Goal: Task Accomplishment & Management: Manage account settings

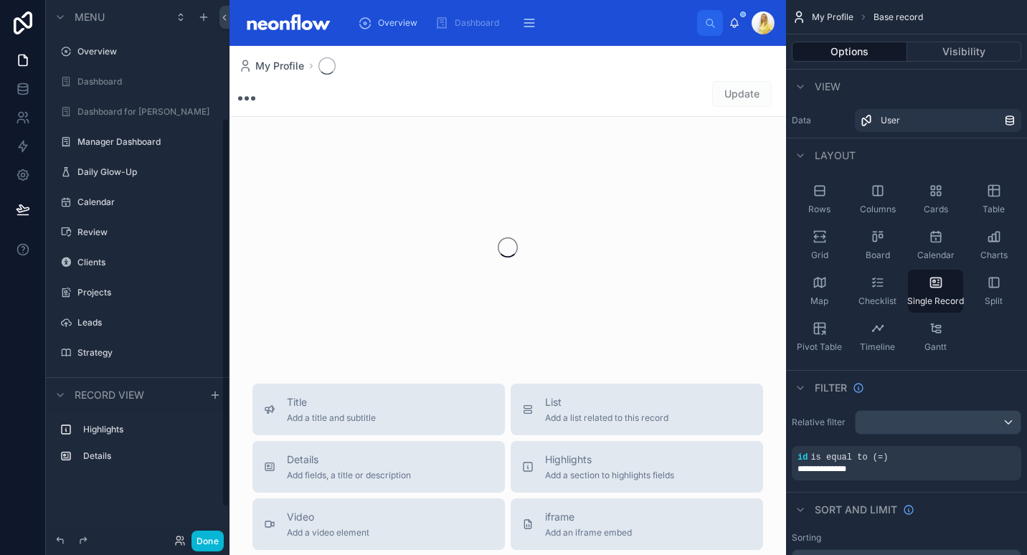
scroll to position [163, 0]
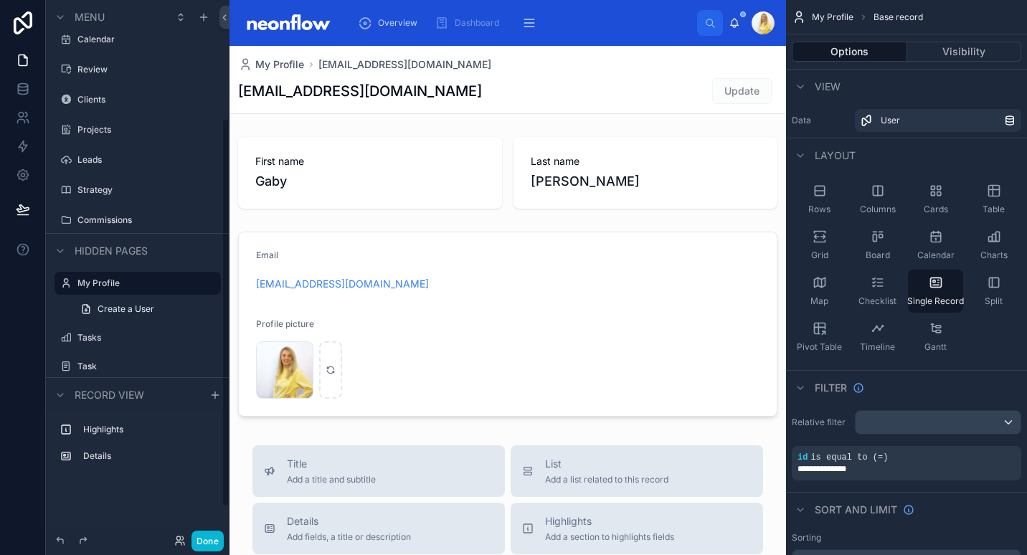
click at [207, 551] on div "Done" at bounding box center [138, 540] width 184 height 29
click at [209, 539] on button "Done" at bounding box center [207, 541] width 32 height 21
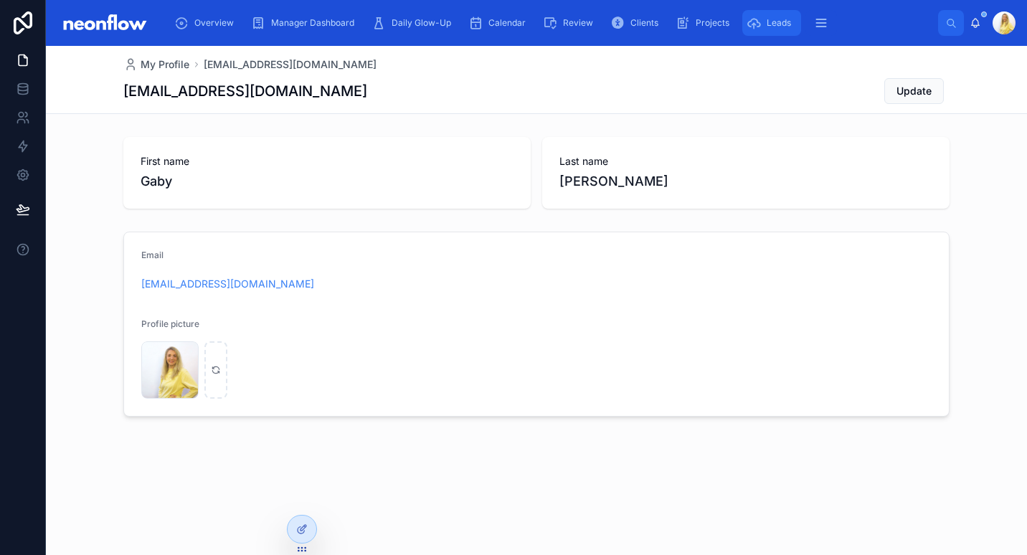
click at [774, 32] on div "Leads" at bounding box center [771, 22] width 50 height 23
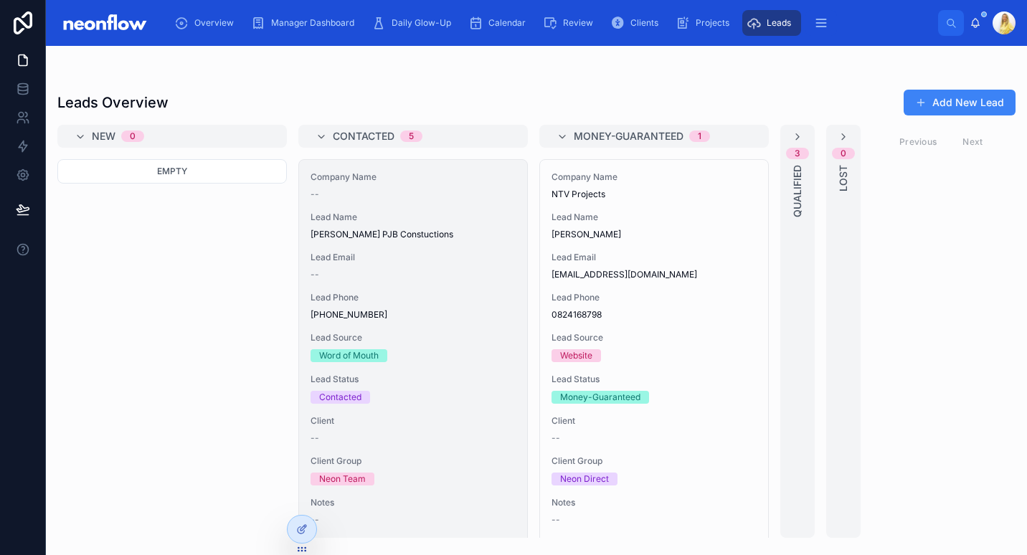
click at [404, 337] on span "Lead Source" at bounding box center [412, 337] width 205 height 11
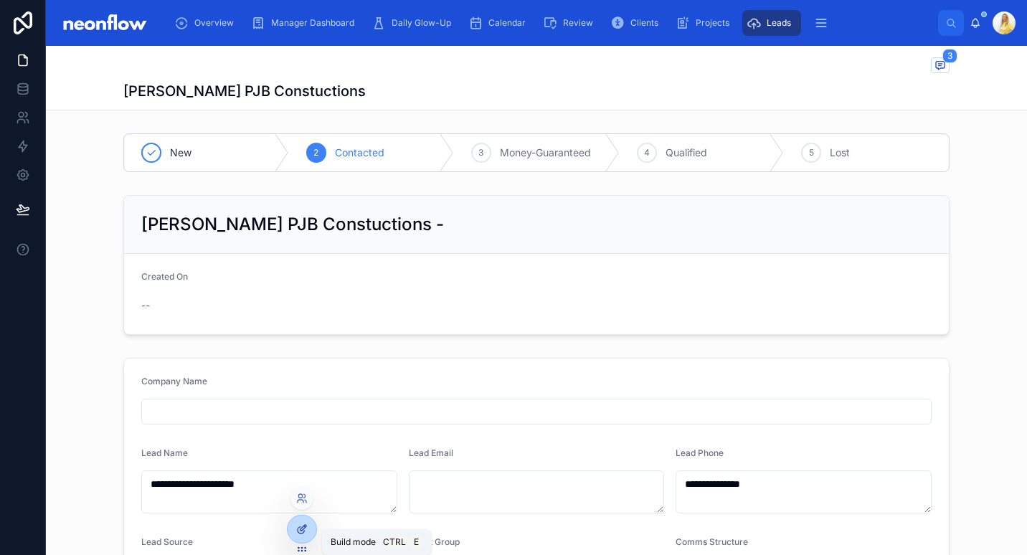
click at [298, 535] on div at bounding box center [302, 529] width 29 height 27
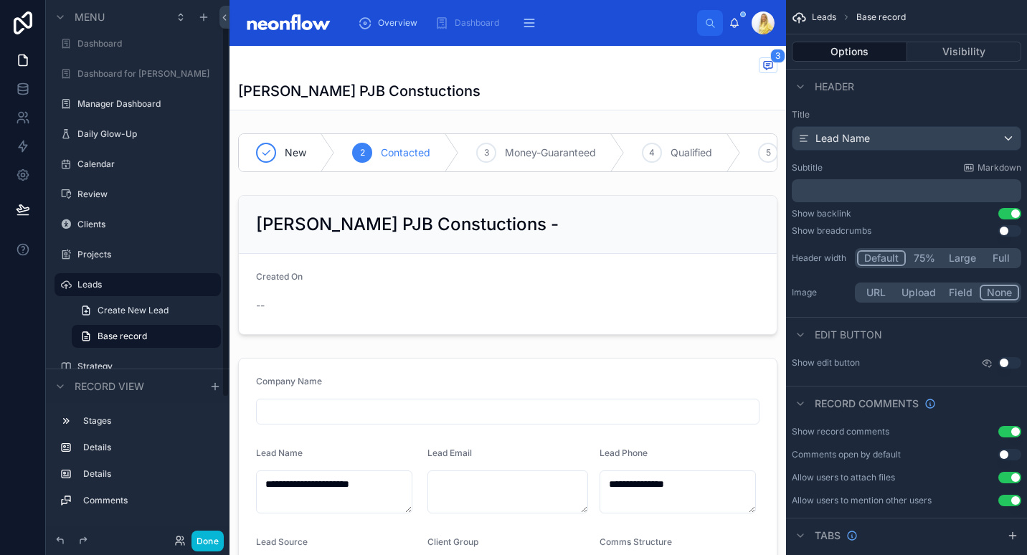
scroll to position [38, 0]
click at [550, 244] on div at bounding box center [507, 264] width 556 height 151
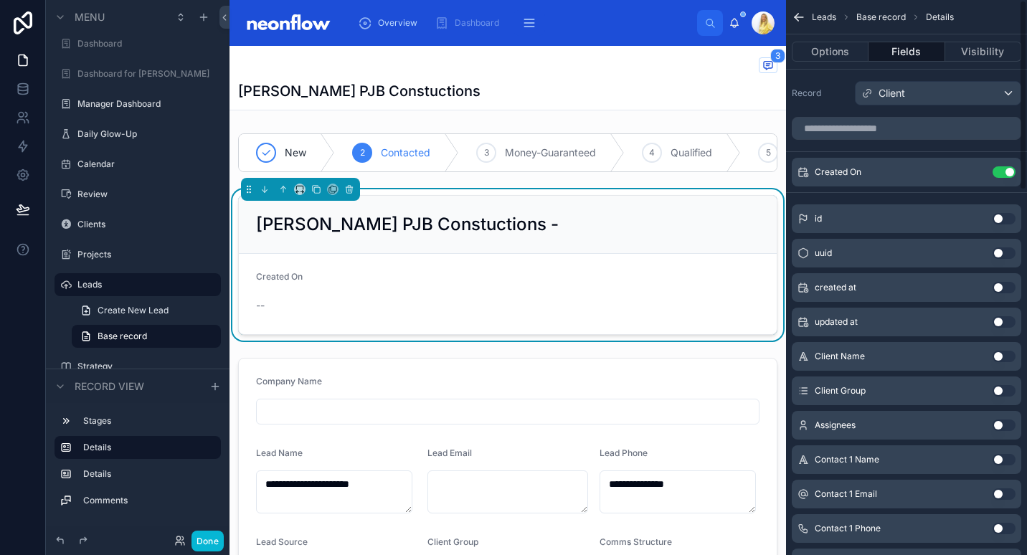
scroll to position [221, 0]
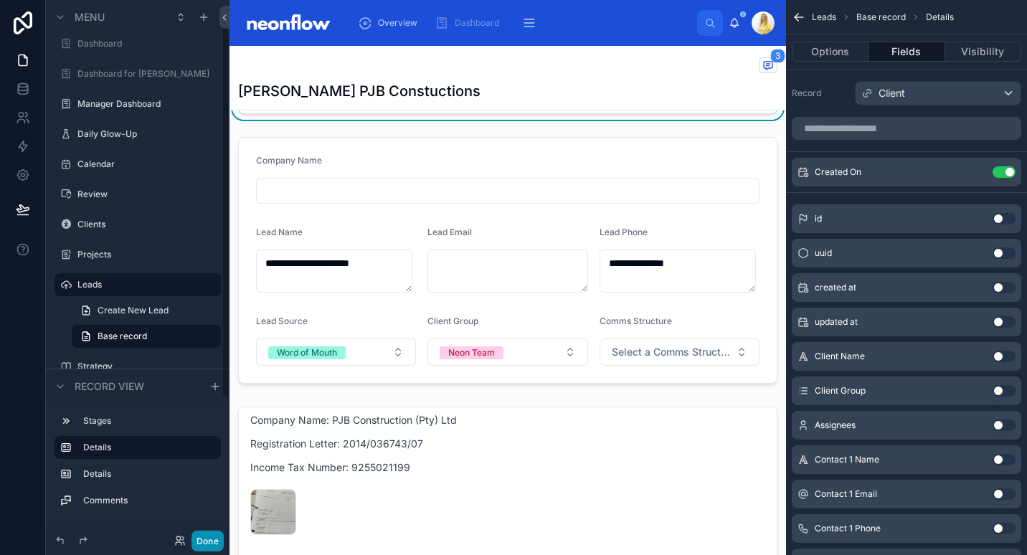
click at [201, 537] on button "Done" at bounding box center [207, 541] width 32 height 21
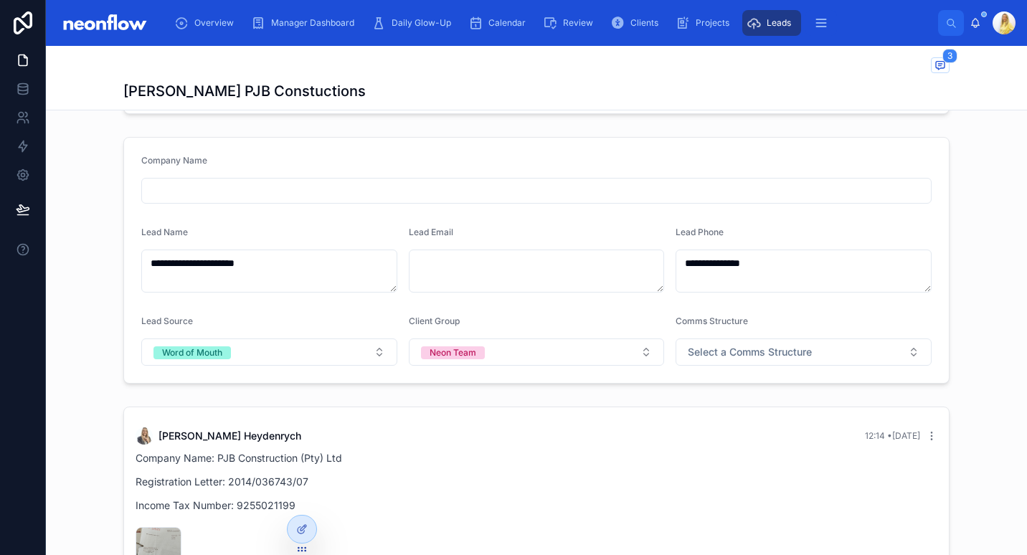
scroll to position [38, 0]
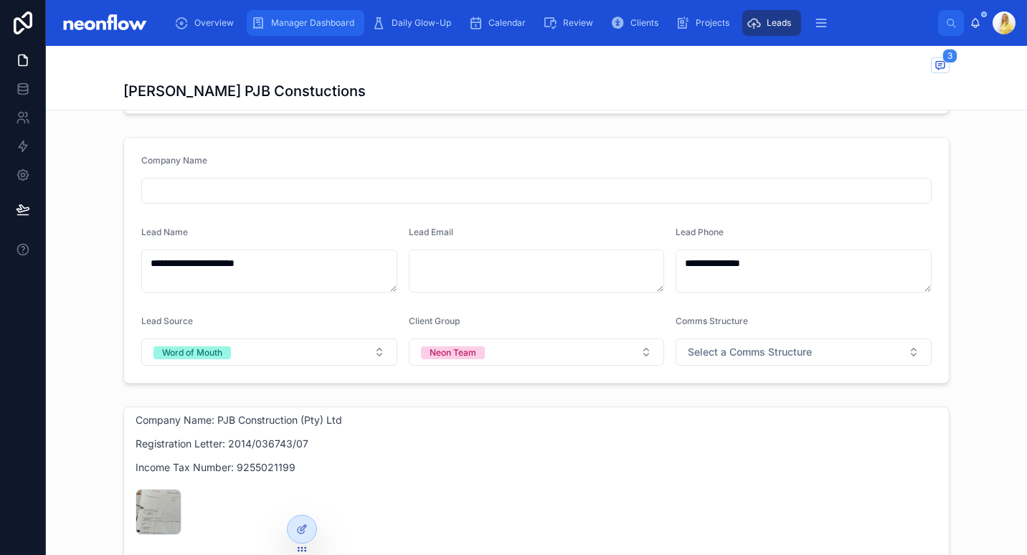
click at [338, 19] on span "Manager Dashboard" at bounding box center [312, 22] width 83 height 11
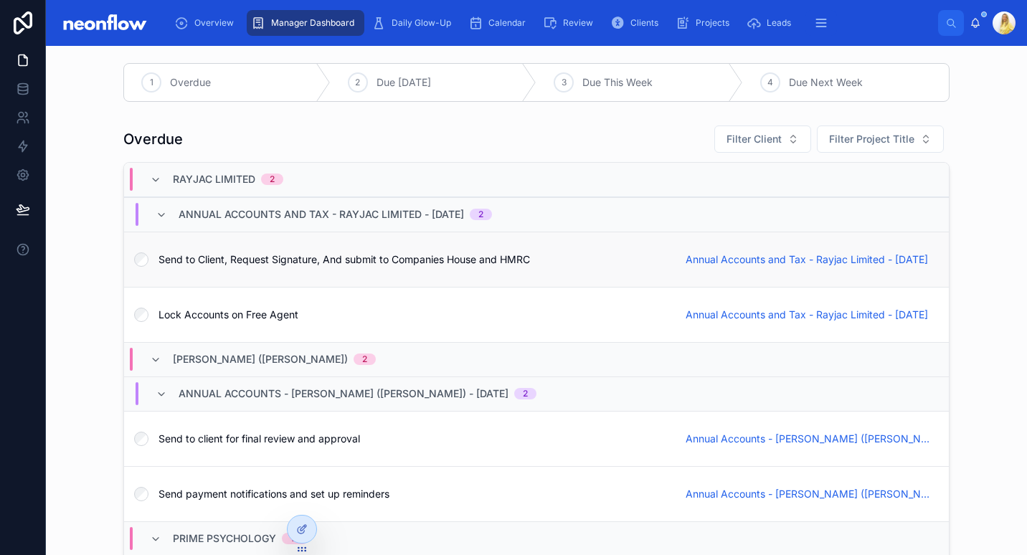
click at [525, 265] on span "Send to Client, Request Signature, And submit to Companies House and HMRC" at bounding box center [413, 259] width 510 height 14
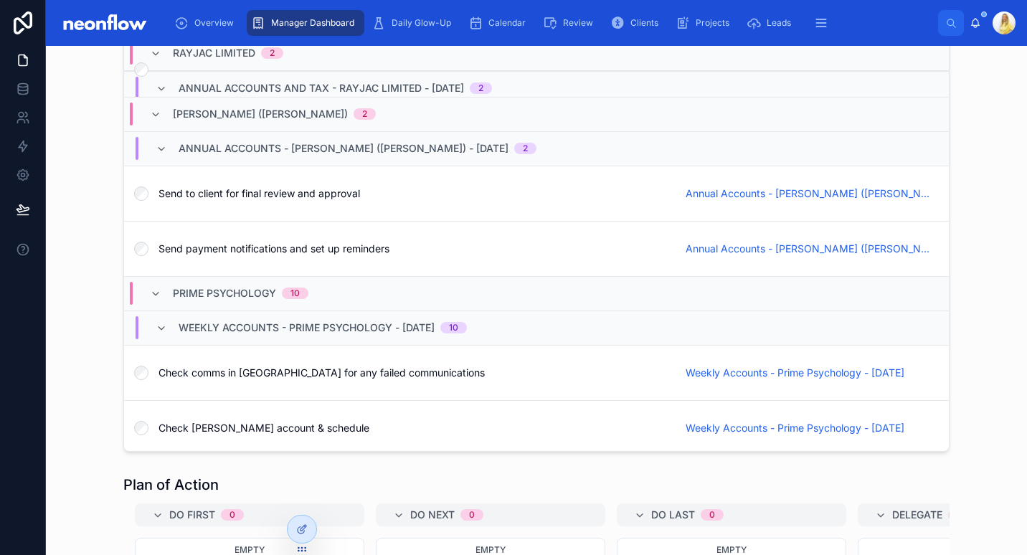
scroll to position [2637, 0]
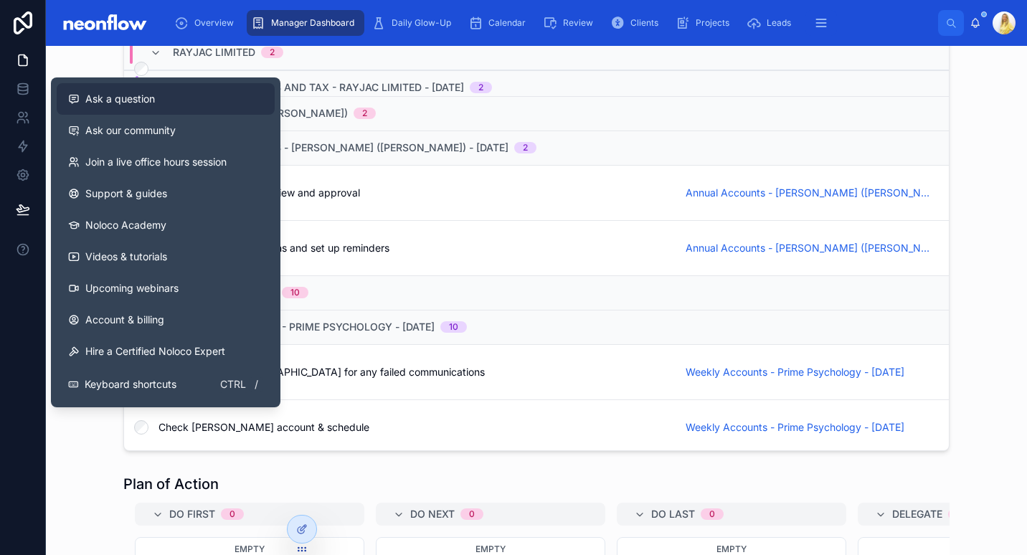
click at [231, 105] on div "Ask a question" at bounding box center [165, 99] width 195 height 14
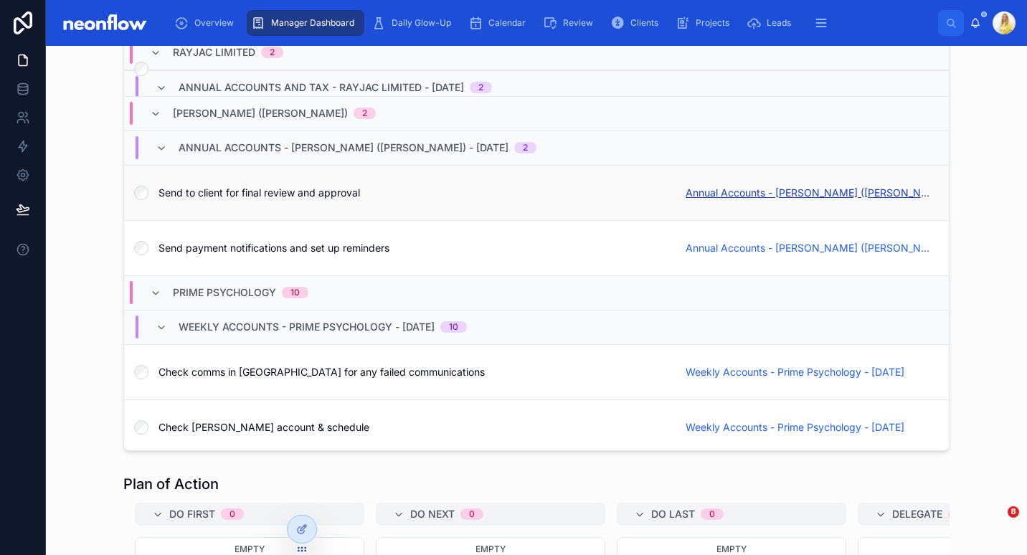
click at [803, 190] on span "Annual Accounts - RA Adams (Bob) - 01/05/2025" at bounding box center [808, 193] width 246 height 14
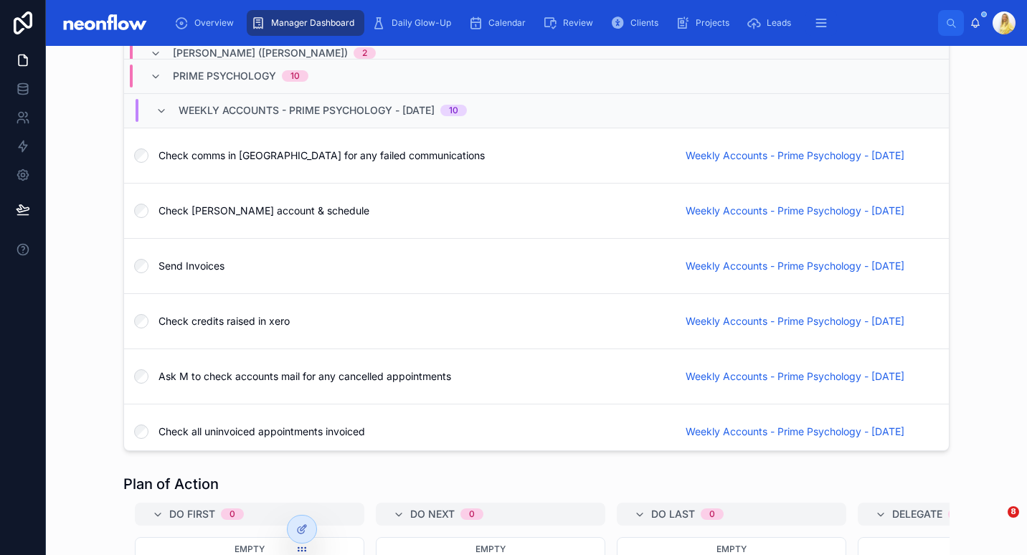
scroll to position [335, 0]
click at [793, 158] on span "Weekly Accounts - Prime Psychology - 26/09/2025" at bounding box center [794, 156] width 219 height 14
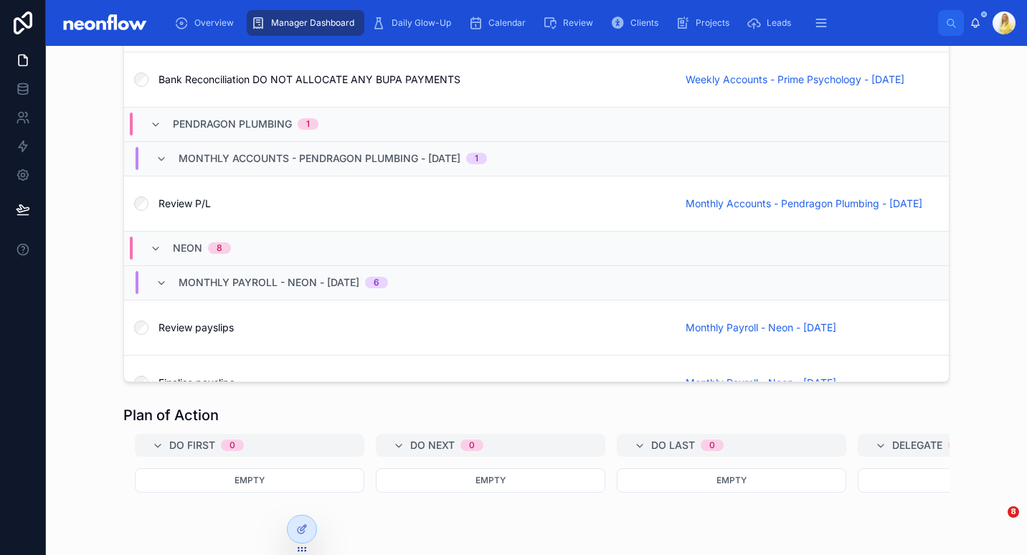
scroll to position [2568, 0]
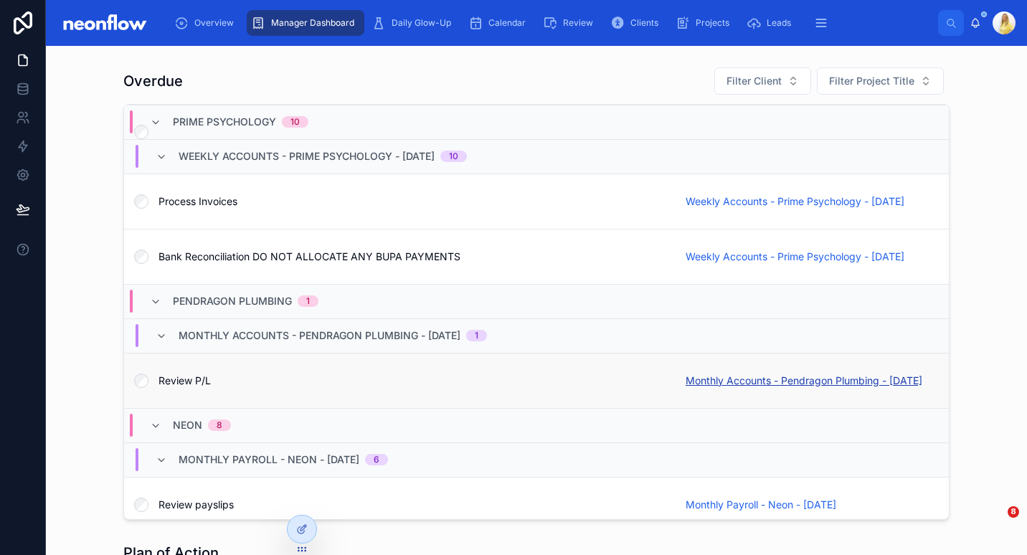
click at [763, 374] on span "Monthly Accounts - Pendragon Plumbing - 02/09/2025" at bounding box center [803, 381] width 237 height 14
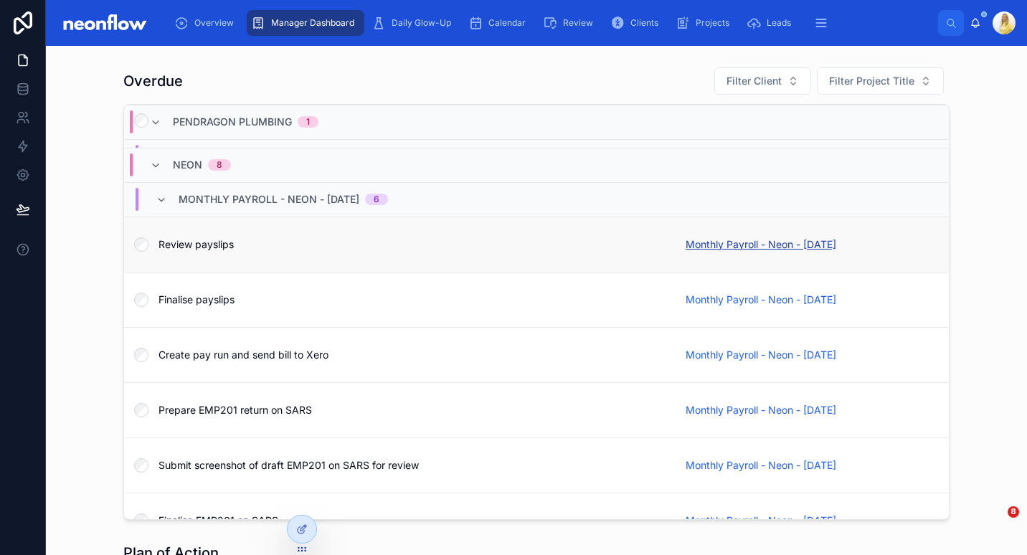
click at [775, 242] on span "Monthly Payroll - Neon - 28/09/2025" at bounding box center [760, 244] width 151 height 14
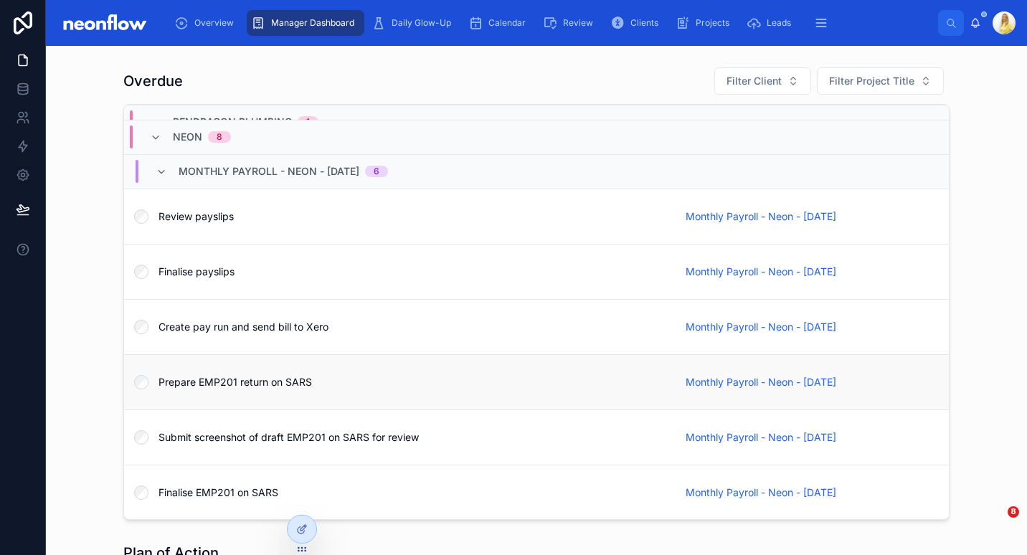
scroll to position [1521, 0]
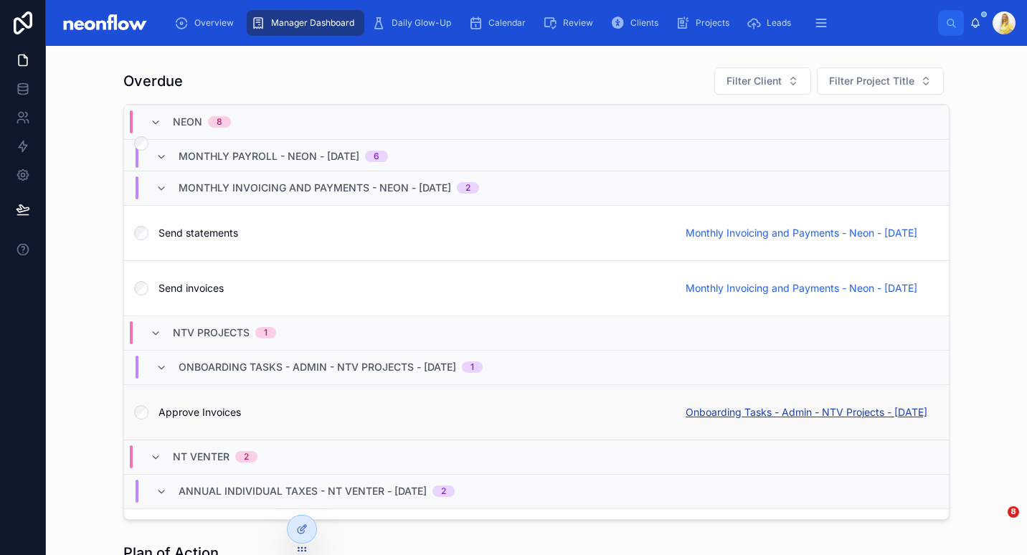
click at [769, 411] on span "Onboarding Tasks - Admin - NTV Projects - 15/08/2025" at bounding box center [806, 412] width 242 height 14
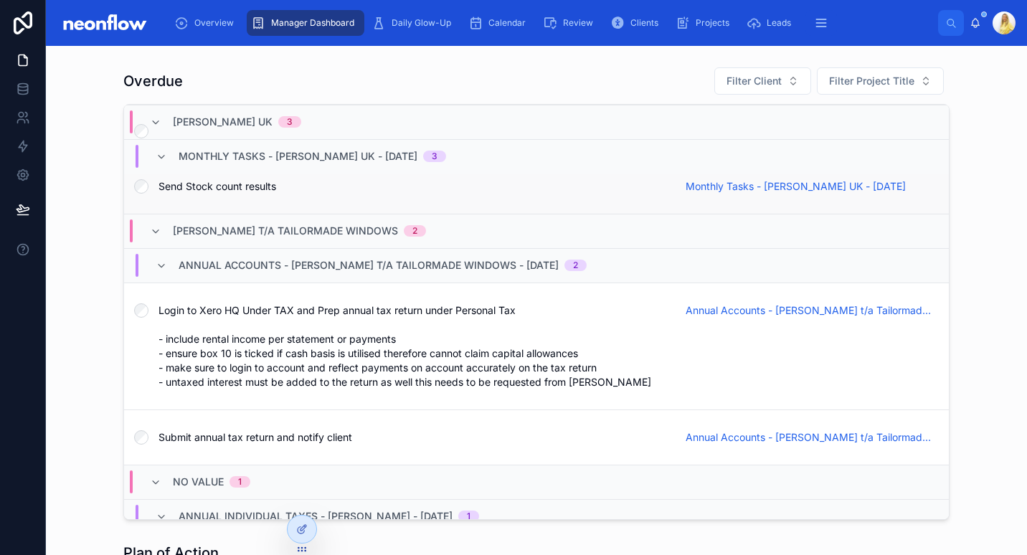
scroll to position [1836, 0]
click at [723, 554] on span "Annual Individual Taxes - Justin Barker - 01/07/2025" at bounding box center [808, 561] width 246 height 14
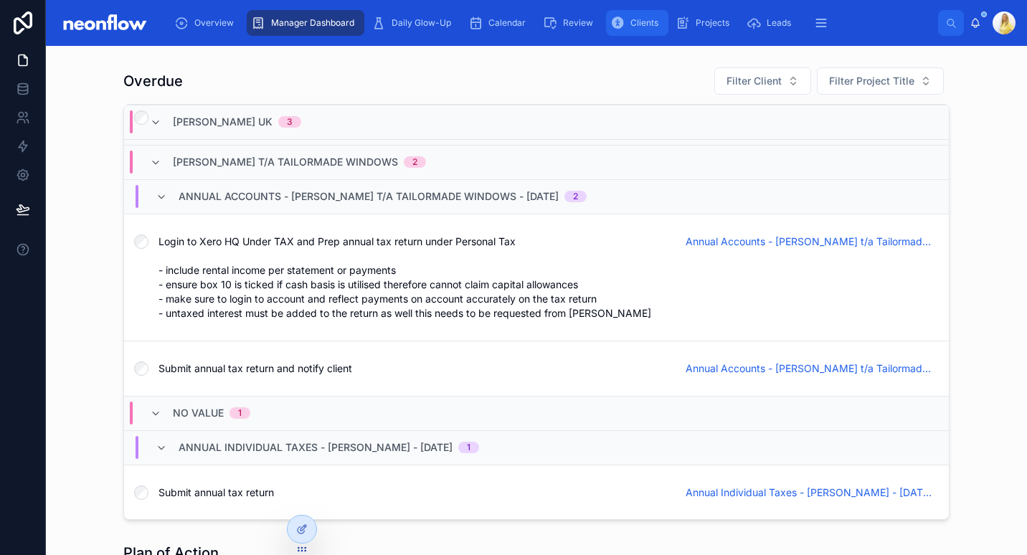
click at [643, 19] on span "Clients" at bounding box center [644, 22] width 28 height 11
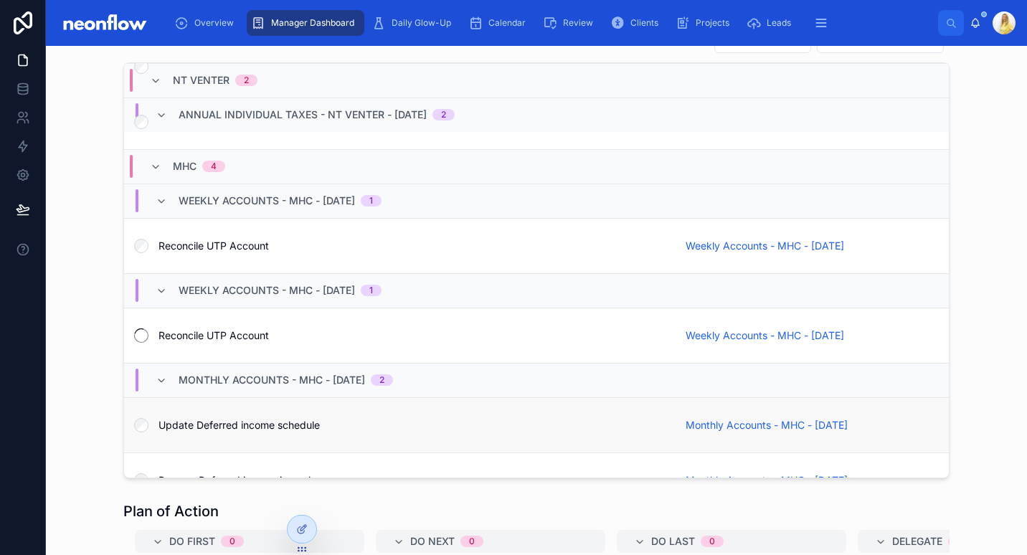
scroll to position [1148, 0]
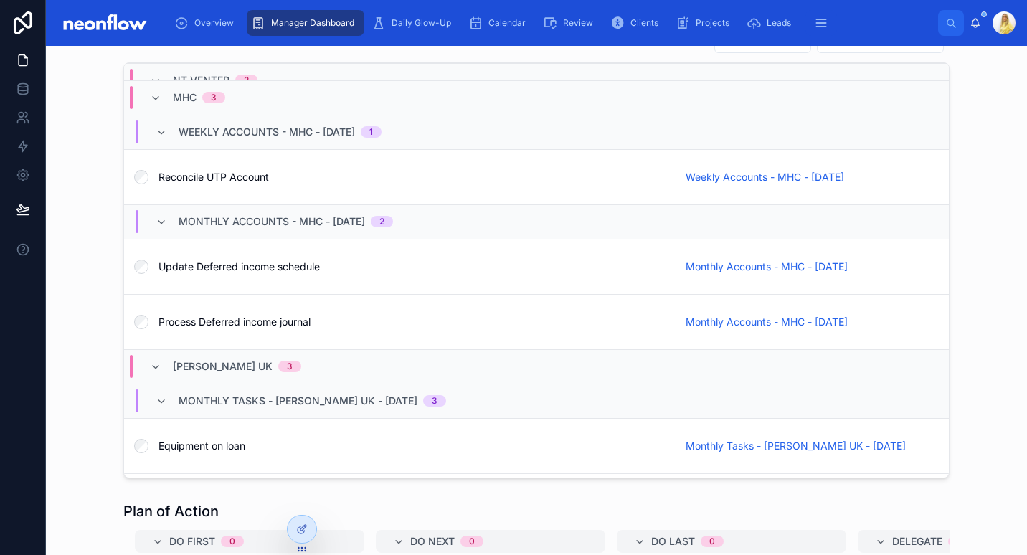
click at [817, 181] on span "Weekly Accounts - MHC - 23/09/2025" at bounding box center [764, 177] width 158 height 14
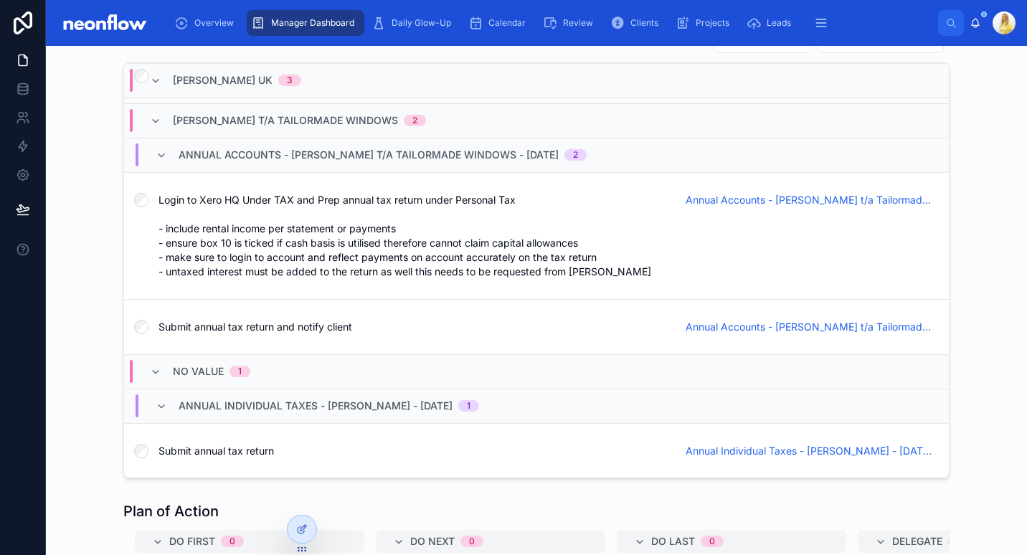
scroll to position [1760, 0]
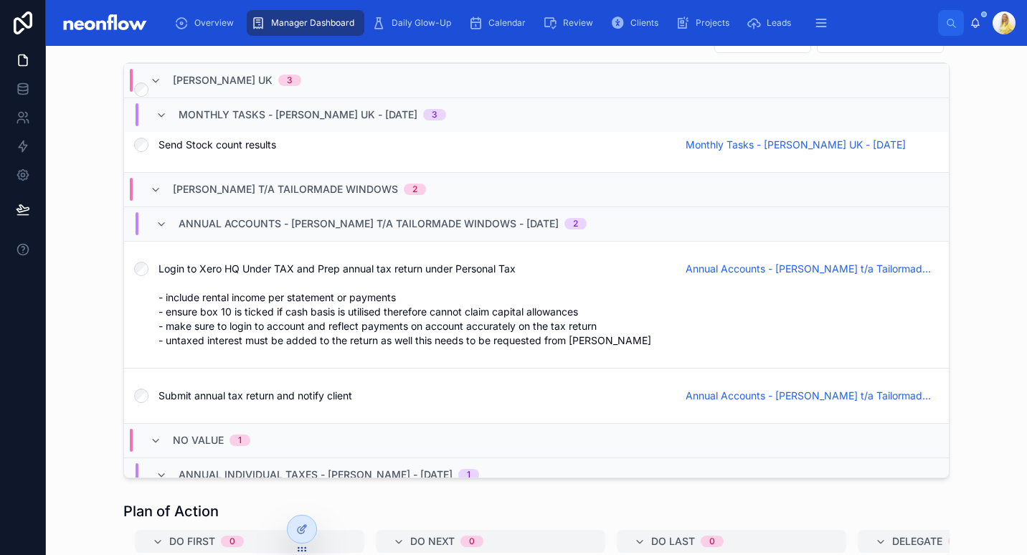
click at [775, 513] on span "Annual Individual Taxes - Justin Barker - 01/07/2025" at bounding box center [808, 520] width 246 height 14
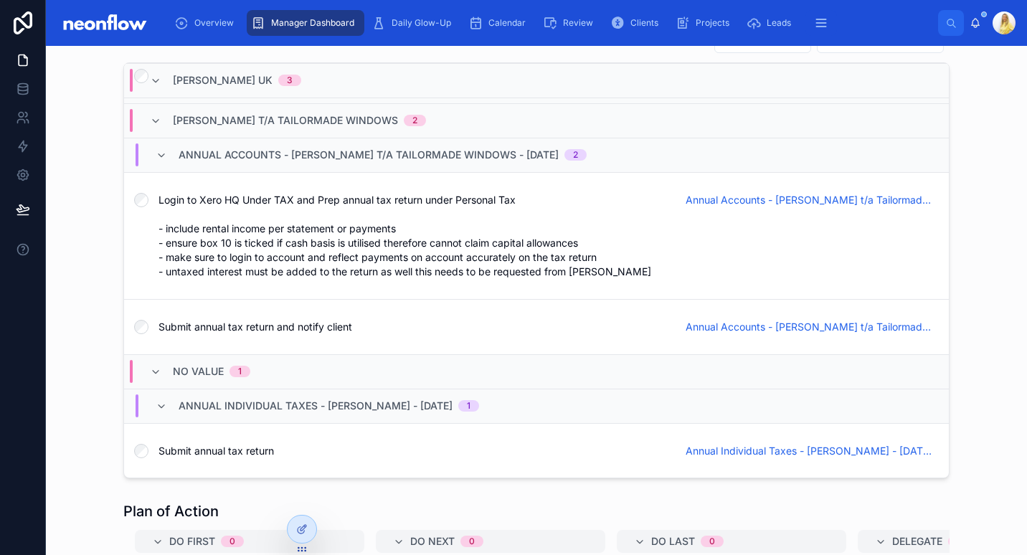
scroll to position [1691, 0]
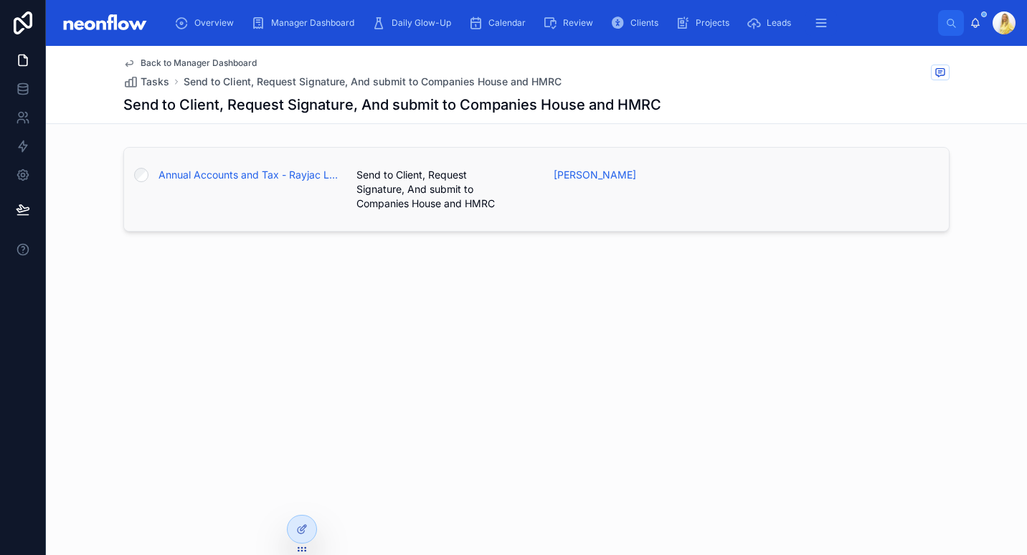
click at [524, 204] on span "Send to Client, Request Signature, And submit to Companies House and HMRC" at bounding box center [446, 189] width 181 height 43
click at [268, 174] on span "Annual Accounts and Tax - Rayjac Limited - [DATE]" at bounding box center [248, 175] width 181 height 14
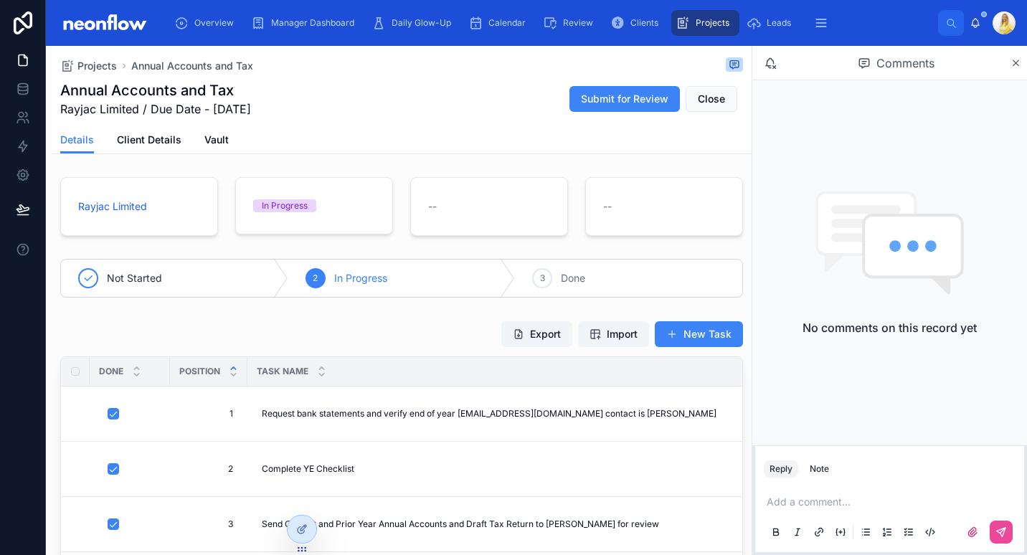
click at [816, 504] on p at bounding box center [893, 502] width 252 height 14
click at [1012, 536] on div at bounding box center [890, 532] width 252 height 29
click at [1003, 539] on button at bounding box center [1001, 532] width 23 height 23
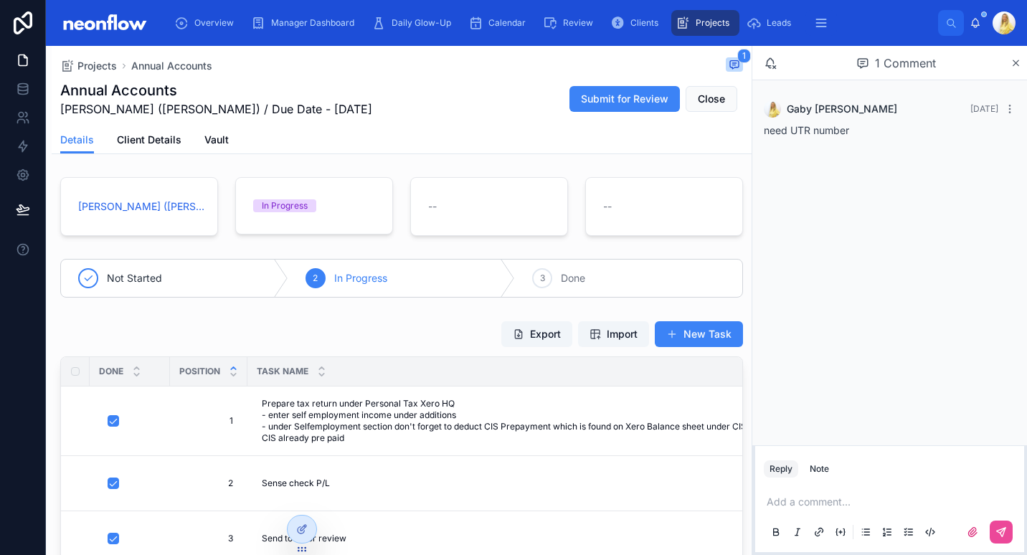
click at [809, 502] on p at bounding box center [893, 502] width 252 height 14
click at [1002, 531] on icon at bounding box center [1002, 530] width 5 height 5
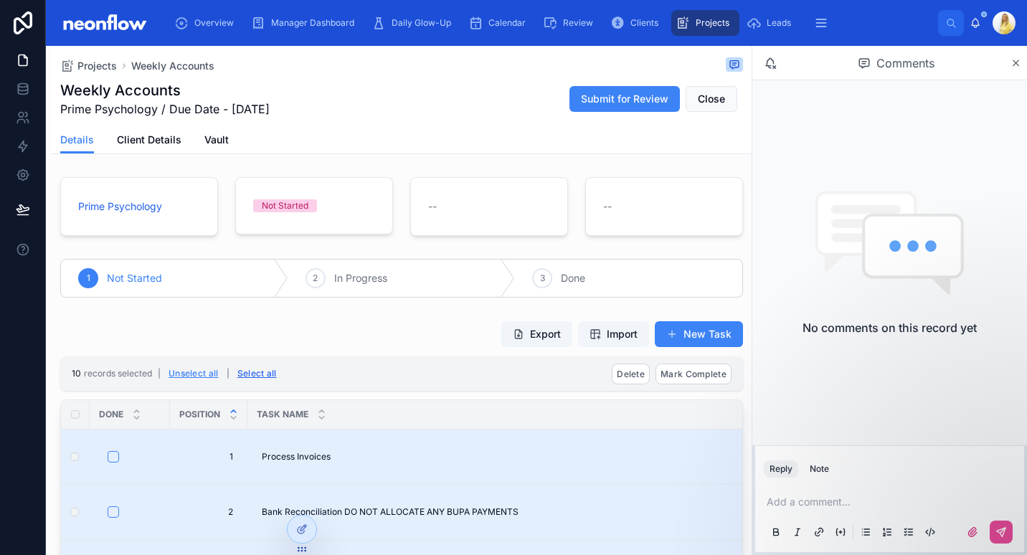
click at [257, 369] on button "Select all" at bounding box center [256, 373] width 49 height 23
click at [697, 371] on span "Mark Complete" at bounding box center [693, 374] width 66 height 11
click at [757, 347] on icon at bounding box center [752, 346] width 11 height 11
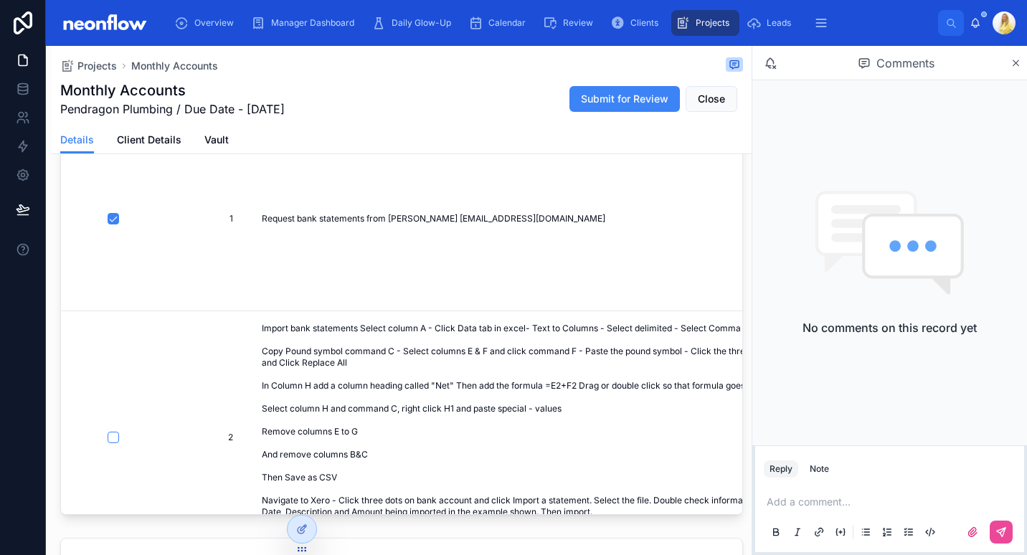
scroll to position [246, 0]
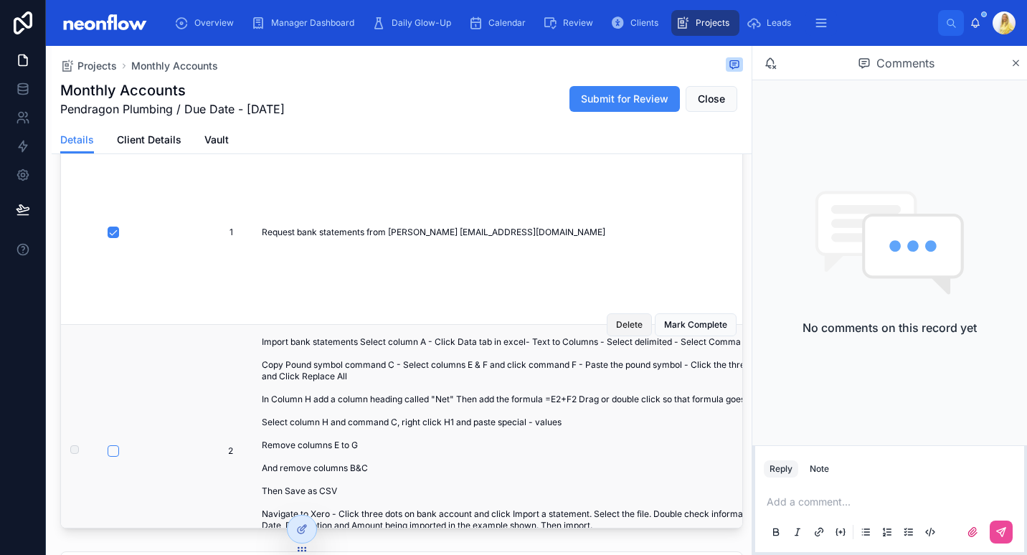
click at [616, 323] on span "Delete" at bounding box center [629, 324] width 27 height 11
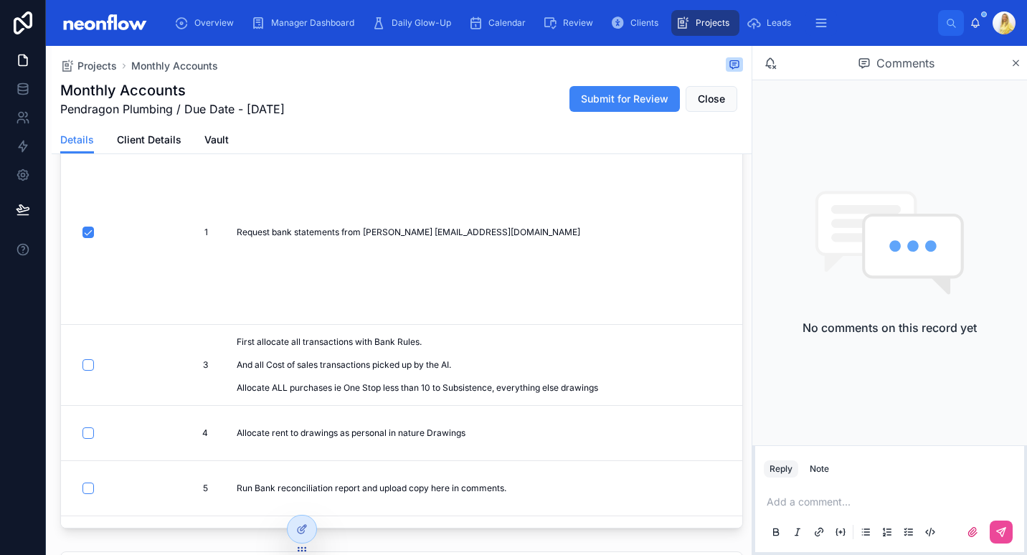
scroll to position [0, 0]
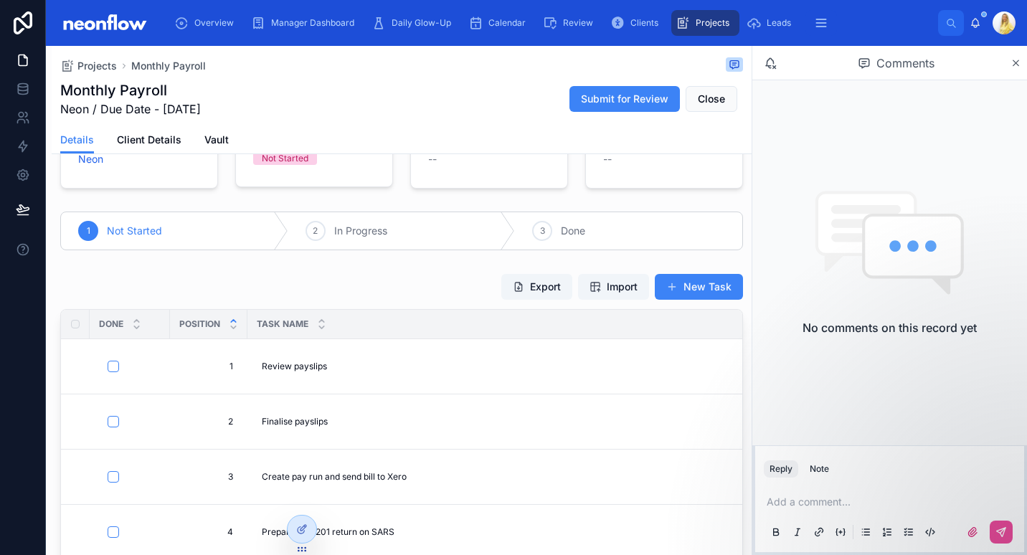
scroll to position [48, 0]
click at [113, 363] on button "button" at bounding box center [113, 365] width 11 height 11
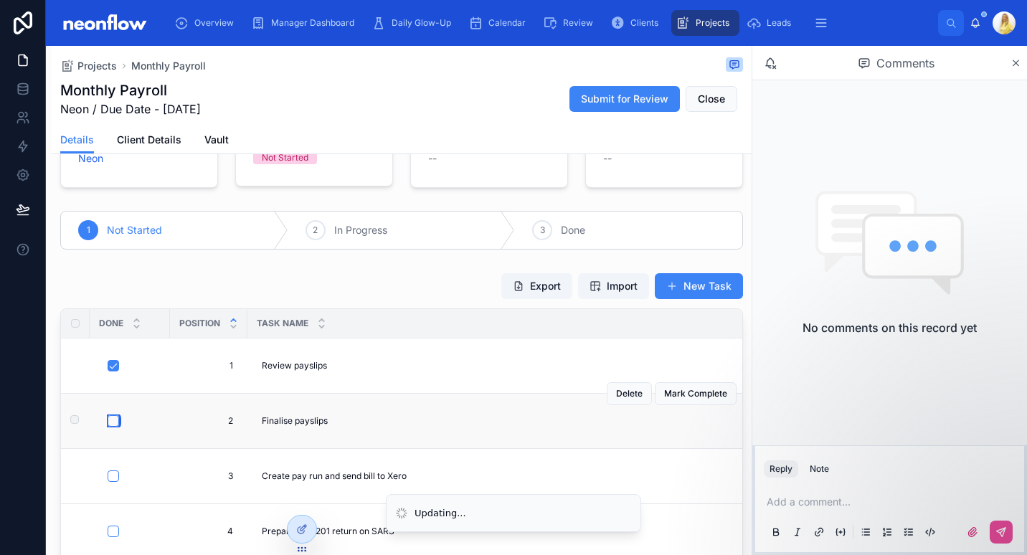
click at [113, 422] on button "button" at bounding box center [113, 420] width 11 height 11
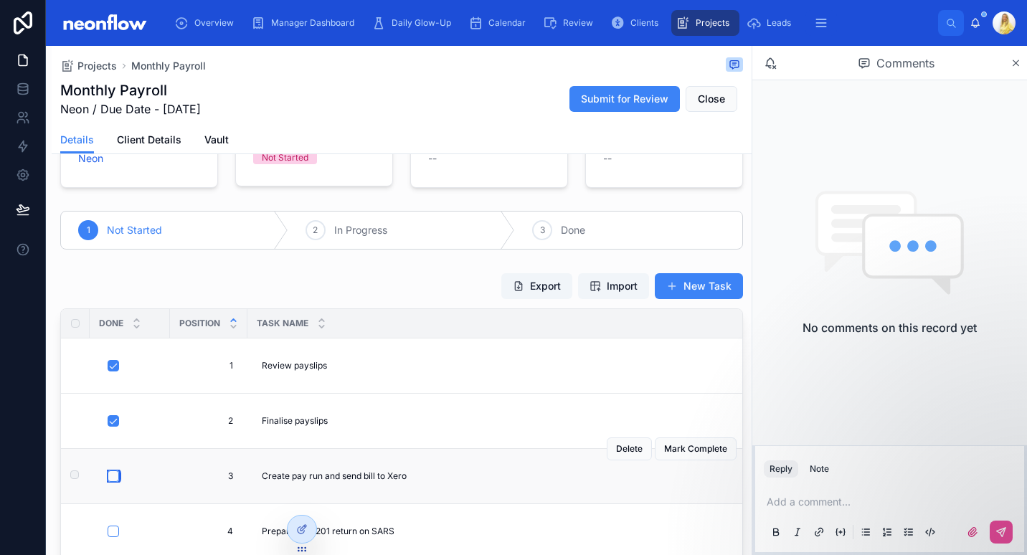
click at [114, 472] on button "button" at bounding box center [113, 475] width 11 height 11
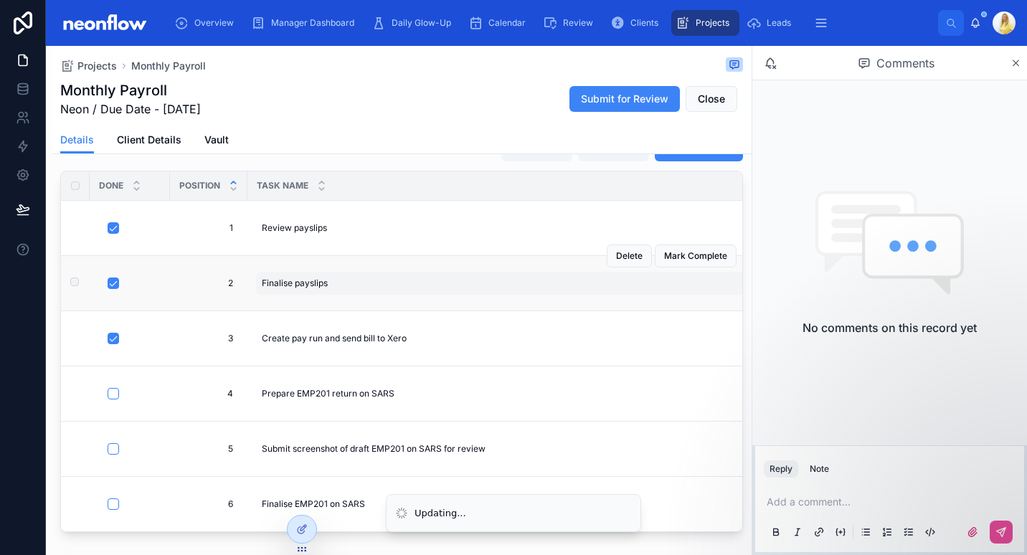
scroll to position [201, 0]
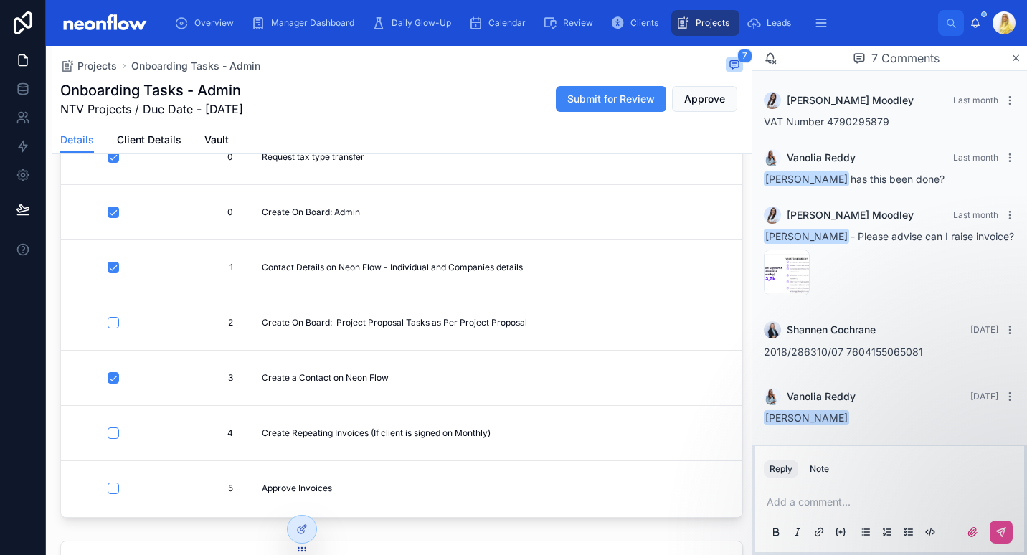
scroll to position [257, 0]
click at [777, 291] on span "image" at bounding box center [778, 285] width 22 height 11
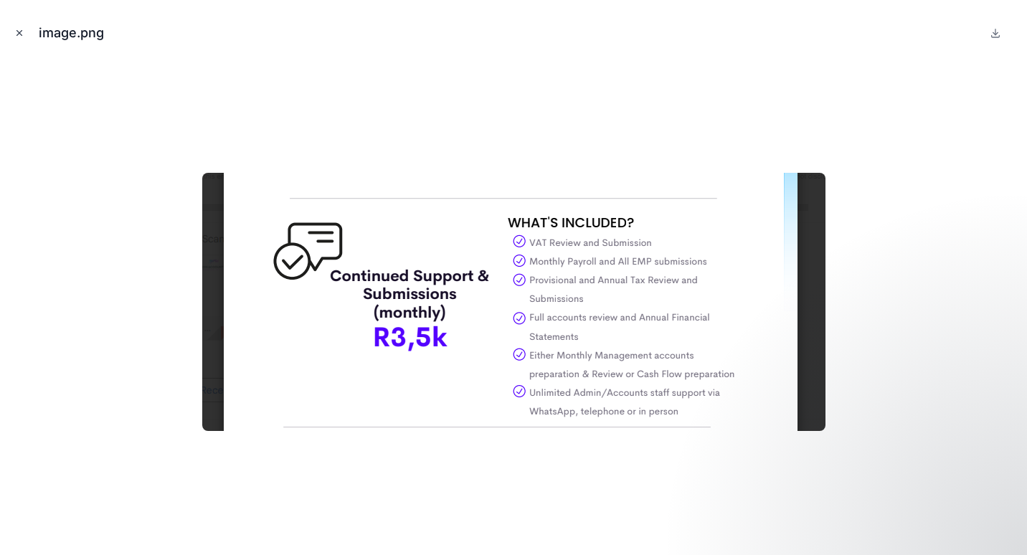
click at [19, 32] on icon "Close modal" at bounding box center [19, 33] width 10 height 10
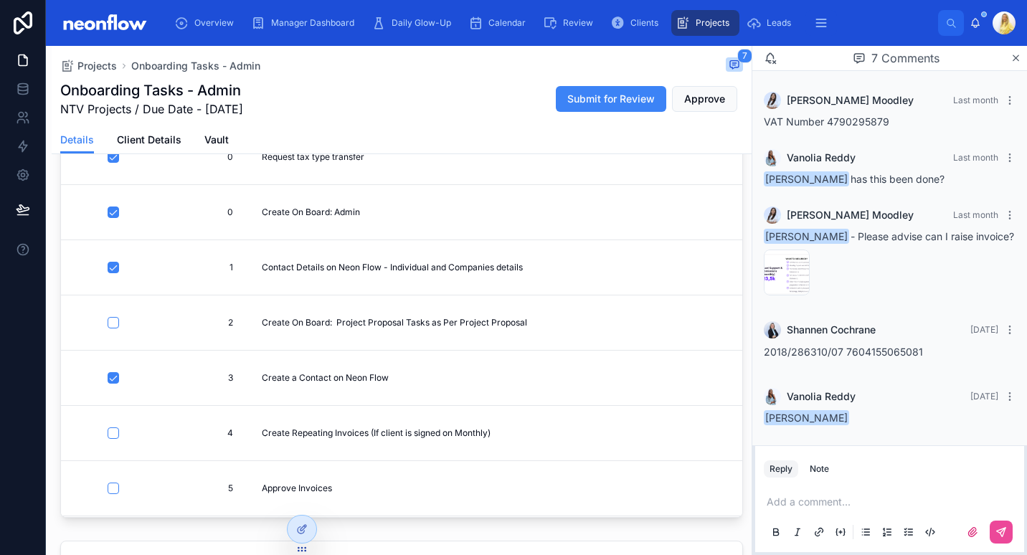
click at [792, 498] on p at bounding box center [893, 502] width 252 height 14
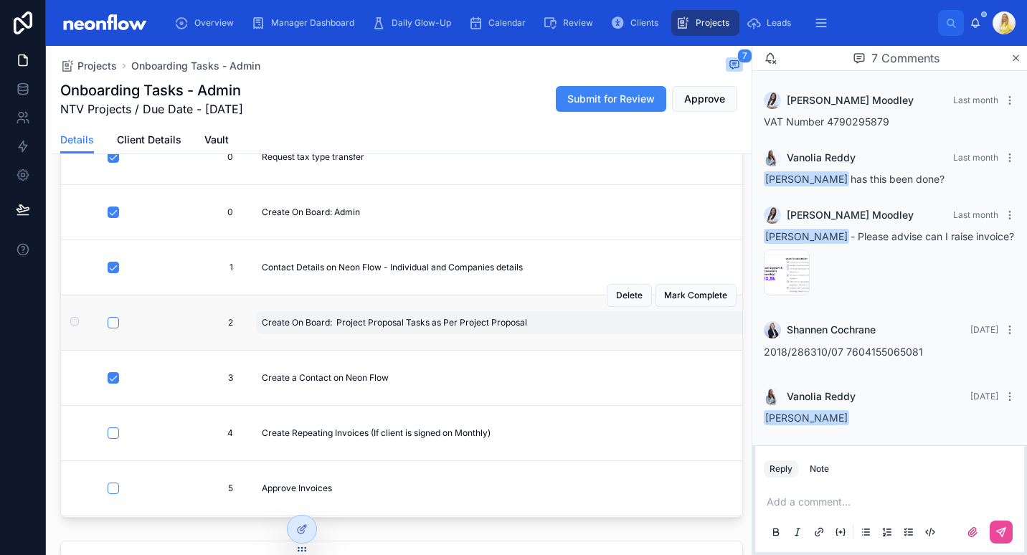
scroll to position [65, 0]
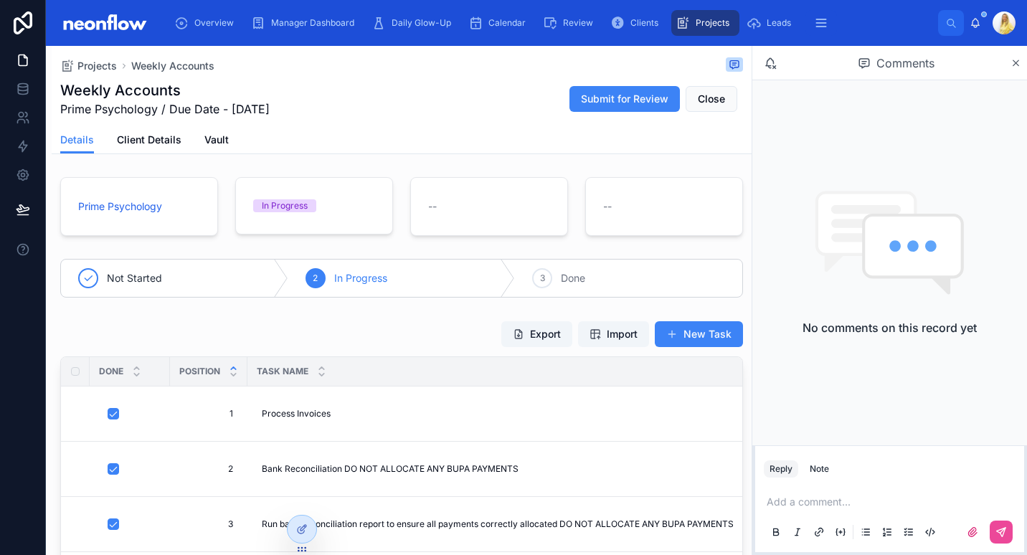
scroll to position [175, 0]
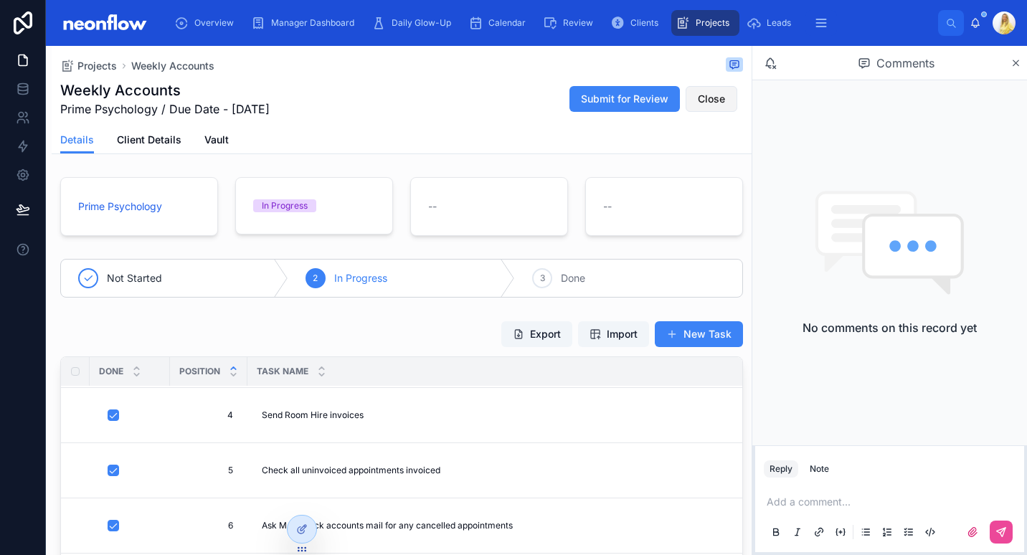
click at [701, 97] on span "Close" at bounding box center [711, 99] width 27 height 14
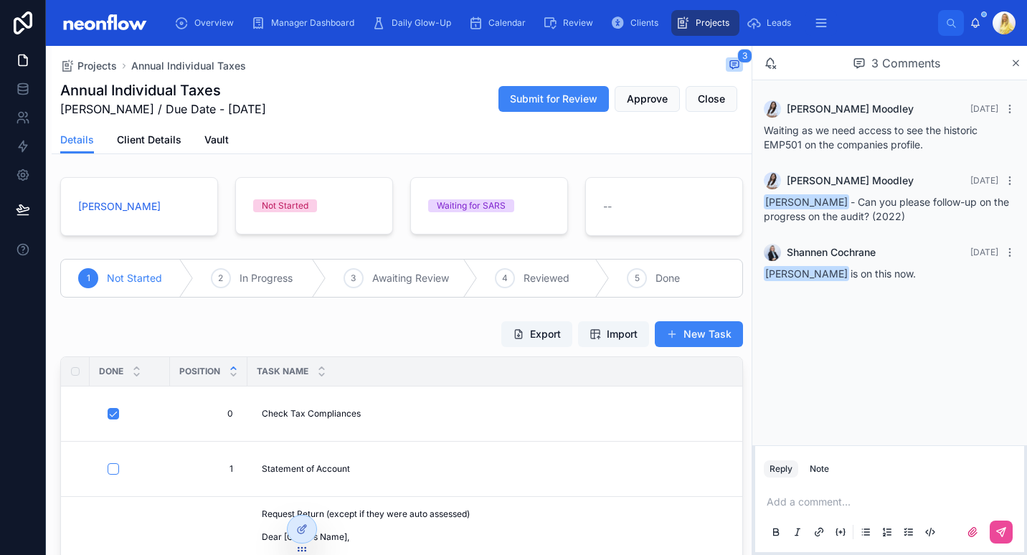
click at [805, 505] on p at bounding box center [893, 502] width 252 height 14
click at [999, 530] on icon at bounding box center [1001, 532] width 9 height 9
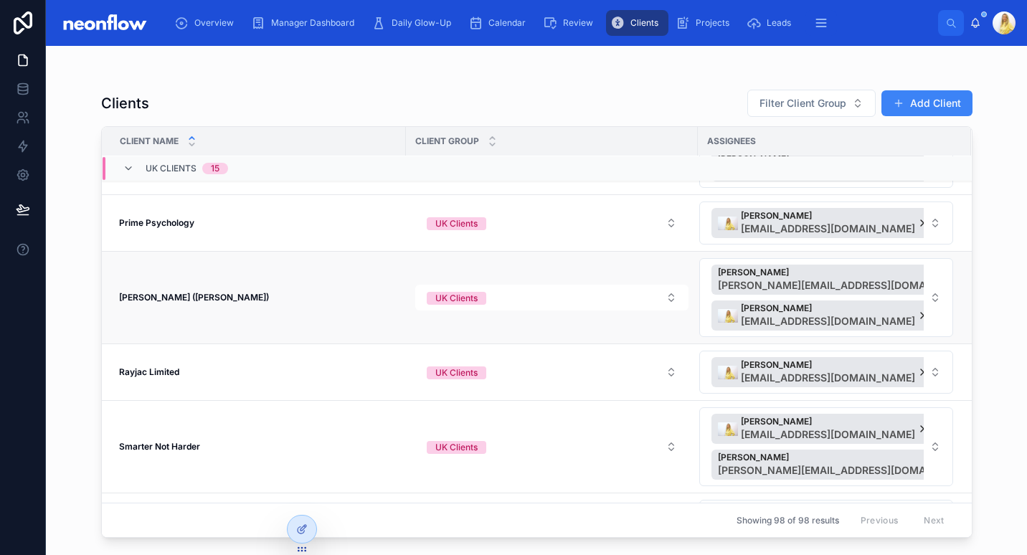
scroll to position [1027, 0]
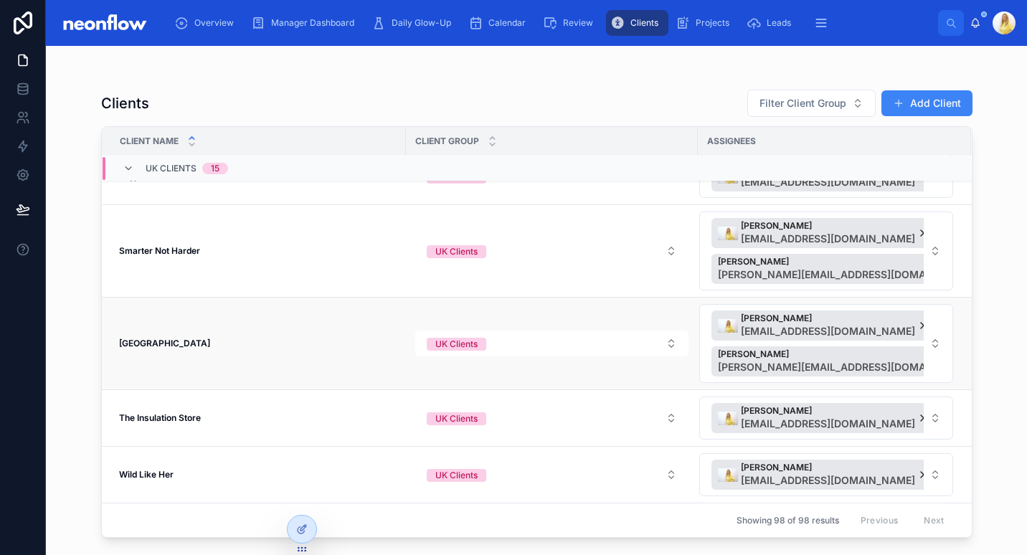
click at [201, 343] on strong "Stinchcombe Hill Golf Club" at bounding box center [164, 343] width 91 height 11
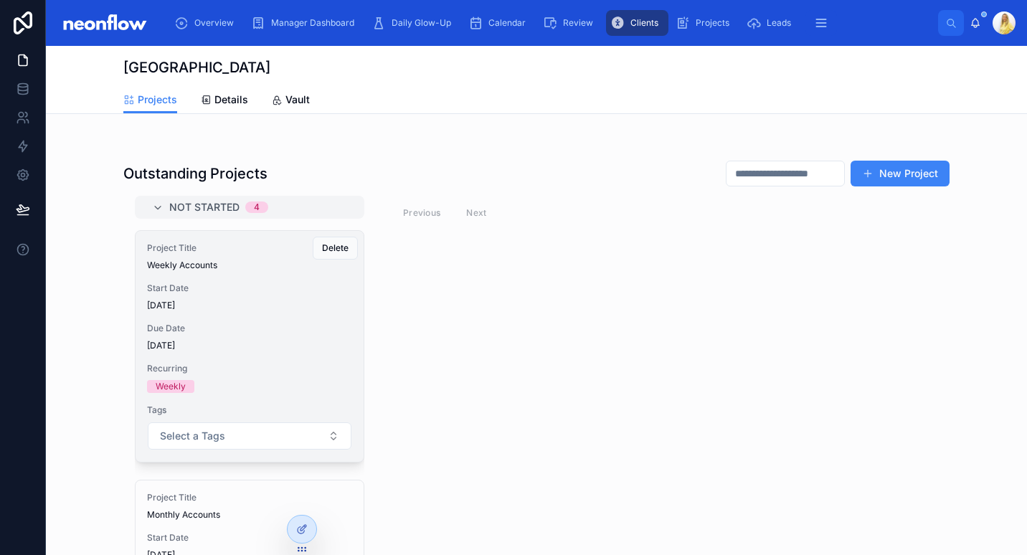
click at [298, 356] on div "Project Title Weekly Accounts Start Date 02/10/2025 Due Date 29/09/2025 Recurri…" at bounding box center [250, 346] width 228 height 231
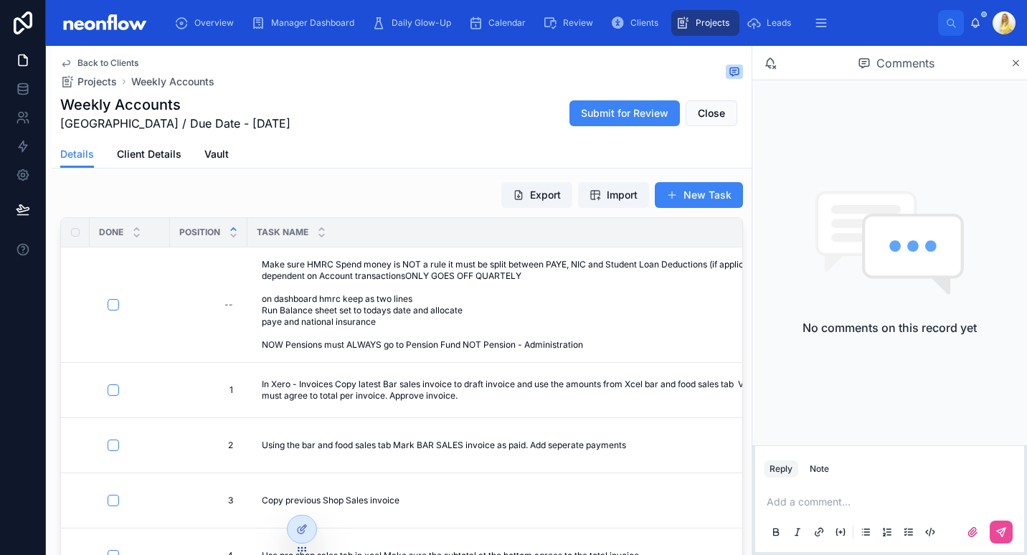
scroll to position [154, 0]
click at [970, 536] on icon at bounding box center [972, 532] width 9 height 9
click at [0, 0] on input "file" at bounding box center [0, 0] width 0 height 0
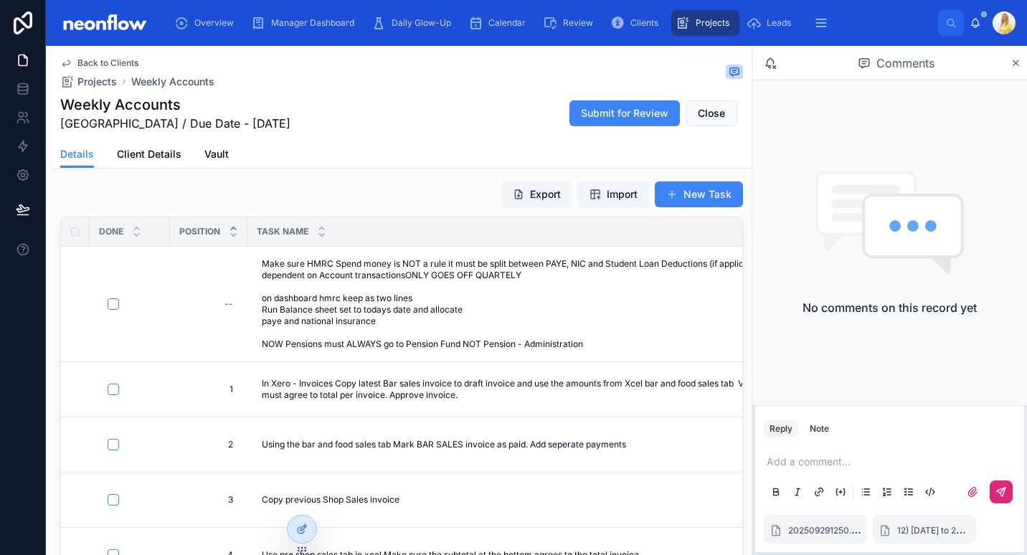
click at [1001, 491] on icon at bounding box center [1002, 490] width 5 height 5
